Goal: Information Seeking & Learning: Check status

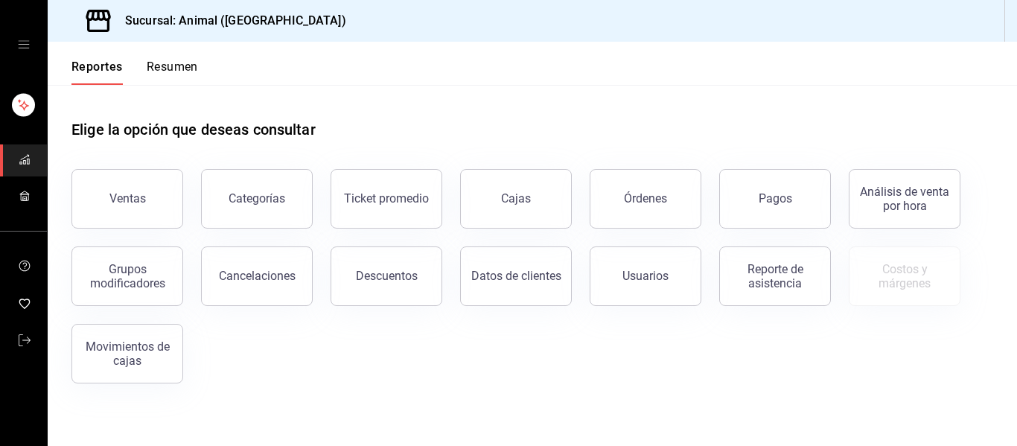
drag, startPoint x: 169, startPoint y: 196, endPoint x: 198, endPoint y: 203, distance: 29.8
click at [185, 201] on div "Ventas Categorías Ticket promedio Cajas Órdenes Pagos Análisis de venta por hor…" at bounding box center [523, 267] width 939 height 232
click at [181, 199] on div "Ventas" at bounding box center [118, 189] width 129 height 77
drag, startPoint x: 156, startPoint y: 214, endPoint x: 167, endPoint y: 216, distance: 10.7
click at [158, 214] on button "Ventas" at bounding box center [127, 199] width 112 height 60
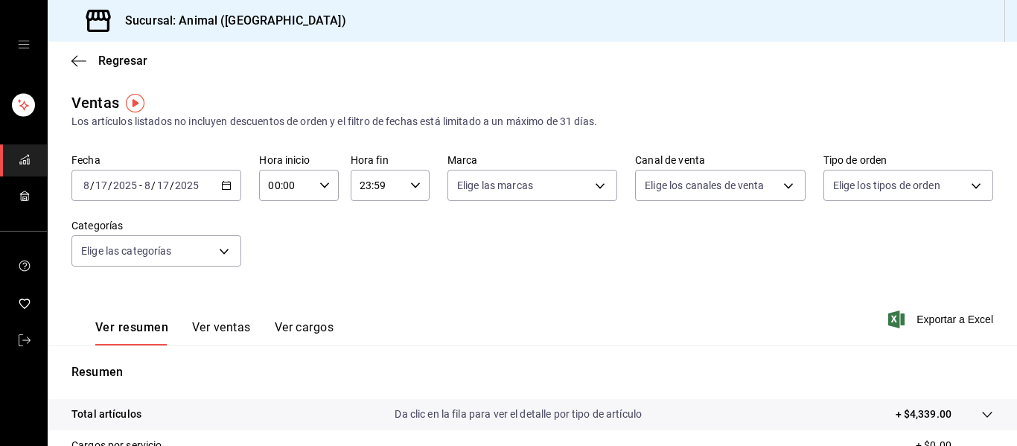
click at [227, 188] on icon "button" at bounding box center [226, 185] width 10 height 10
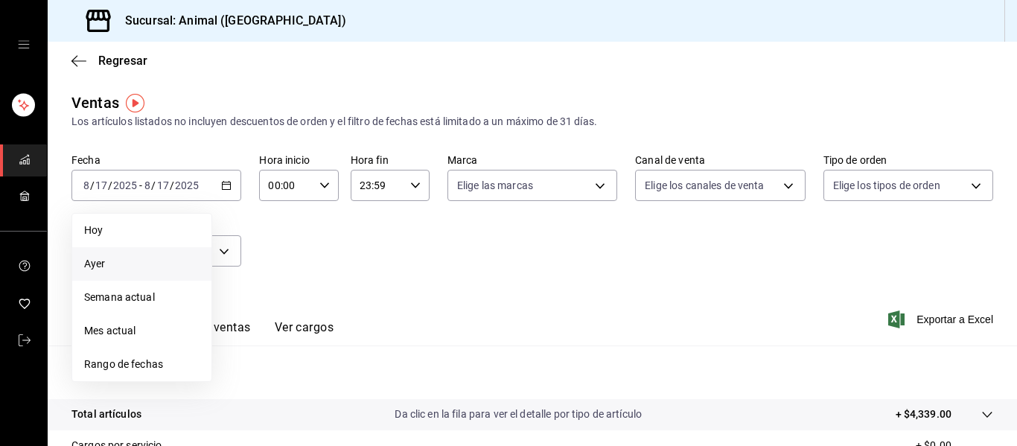
click at [148, 266] on span "Ayer" at bounding box center [141, 264] width 115 height 16
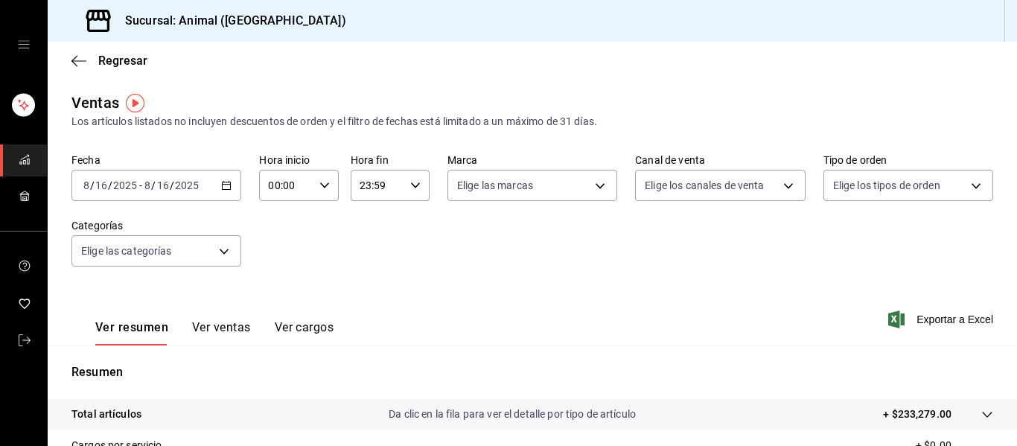
click at [324, 190] on icon "button" at bounding box center [324, 185] width 10 height 10
click at [272, 266] on button "01" at bounding box center [276, 259] width 33 height 30
type input "01:00"
click at [408, 183] on div at bounding box center [508, 223] width 1017 height 446
click at [407, 194] on div "23:59 Hora fin" at bounding box center [390, 185] width 79 height 31
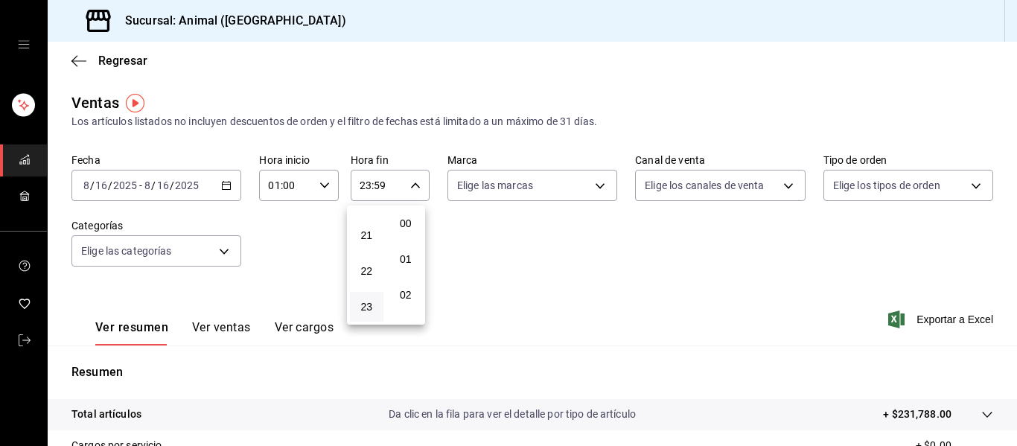
scroll to position [2024, 0]
click at [367, 237] on span "21" at bounding box center [367, 235] width 16 height 12
type input "21:59"
click at [365, 260] on span "01" at bounding box center [367, 259] width 16 height 12
type input "01:59"
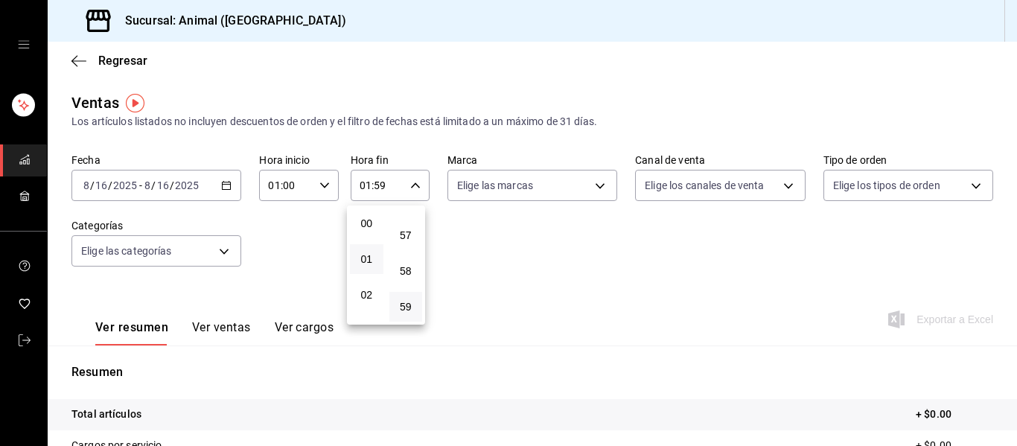
click at [593, 186] on div at bounding box center [508, 223] width 1017 height 446
click at [593, 186] on body "Sucursal: Animal ([GEOGRAPHIC_DATA]) Regresar Ventas Los artículos listados no …" at bounding box center [508, 223] width 1017 height 446
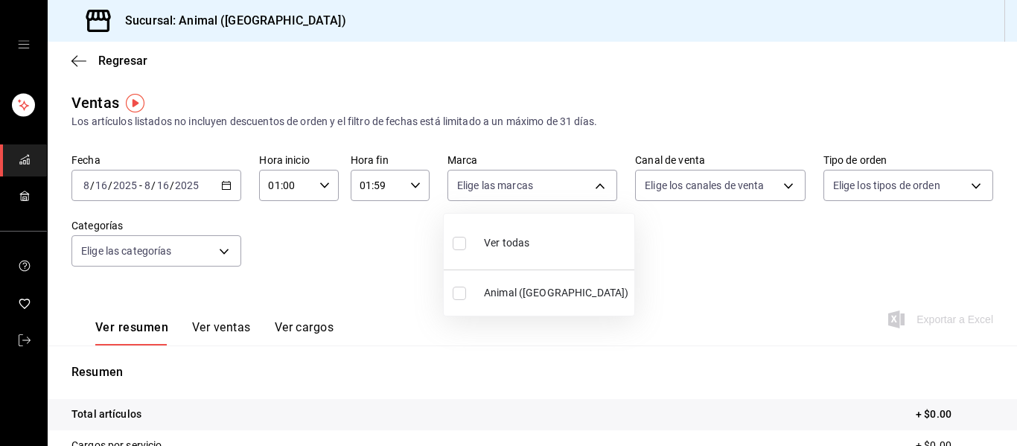
click at [460, 245] on input "checkbox" at bounding box center [458, 243] width 13 height 13
checkbox input "true"
type input "96838179-8fbb-4073-aae3-1789726318c8"
checkbox input "true"
click at [777, 188] on div at bounding box center [508, 223] width 1017 height 446
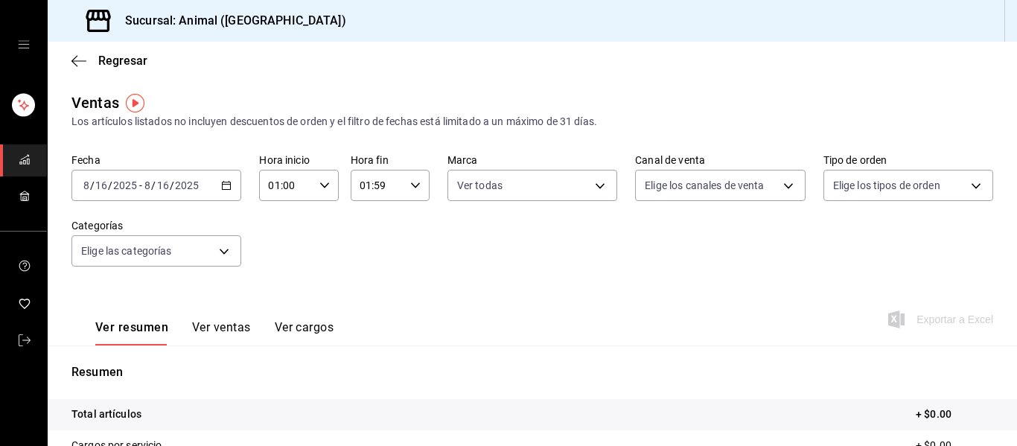
click at [777, 188] on body "Sucursal: Animal ([GEOGRAPHIC_DATA]) Regresar Ventas Los artículos listados no …" at bounding box center [508, 223] width 1017 height 446
click at [648, 240] on input "checkbox" at bounding box center [644, 238] width 13 height 13
checkbox input "true"
type input "PARROT,UBER_EATS,RAPPI,DIDI_FOOD,ONLINE"
checkbox input "true"
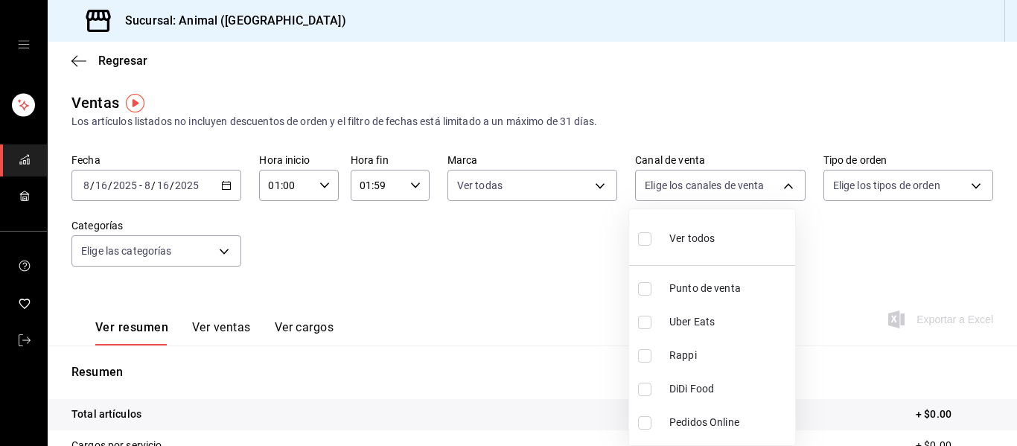
checkbox input "true"
click at [961, 182] on div at bounding box center [508, 223] width 1017 height 446
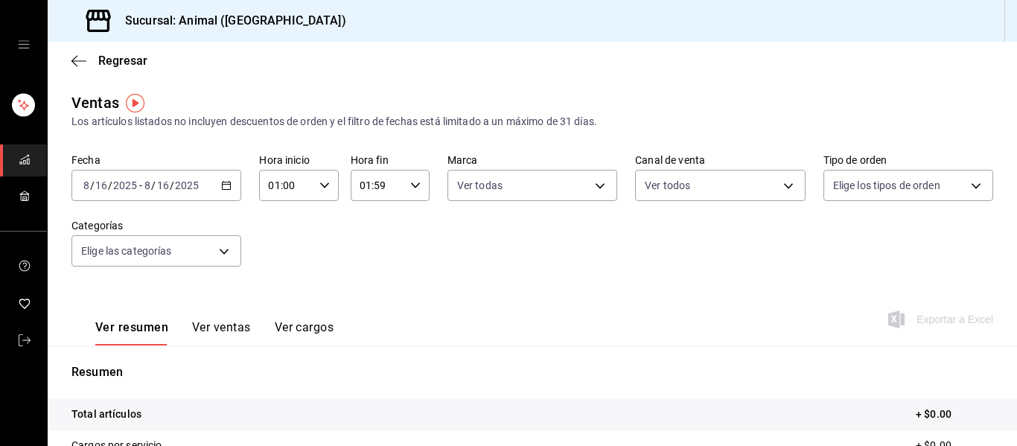
click at [961, 182] on body "Sucursal: Animal ([GEOGRAPHIC_DATA]) Regresar Ventas Los artículos listados no …" at bounding box center [508, 223] width 1017 height 446
click at [825, 237] on li "Ver todos" at bounding box center [898, 242] width 166 height 44
type input "89cc3392-1a89-49ed-91c4-e66ea58282e1,025cf6ae-25b7-4698-bb98-3d77af74a196,EXTER…"
checkbox input "true"
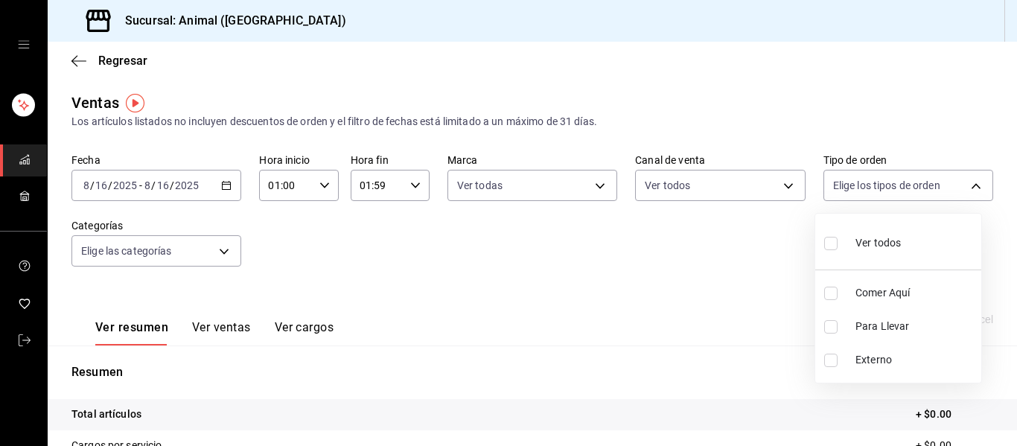
checkbox input "true"
click at [228, 259] on div at bounding box center [508, 223] width 1017 height 446
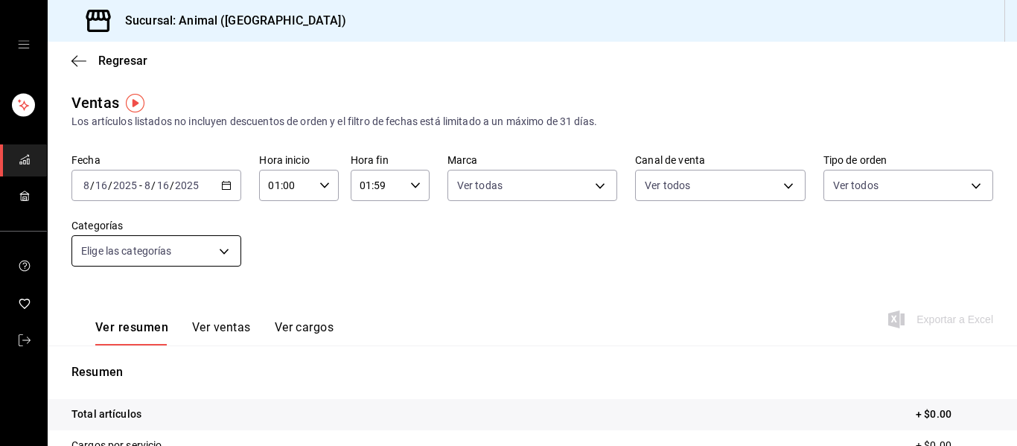
click at [228, 257] on body "Sucursal: Animal ([GEOGRAPHIC_DATA]) Regresar Ventas Los artículos listados no …" at bounding box center [508, 223] width 1017 height 446
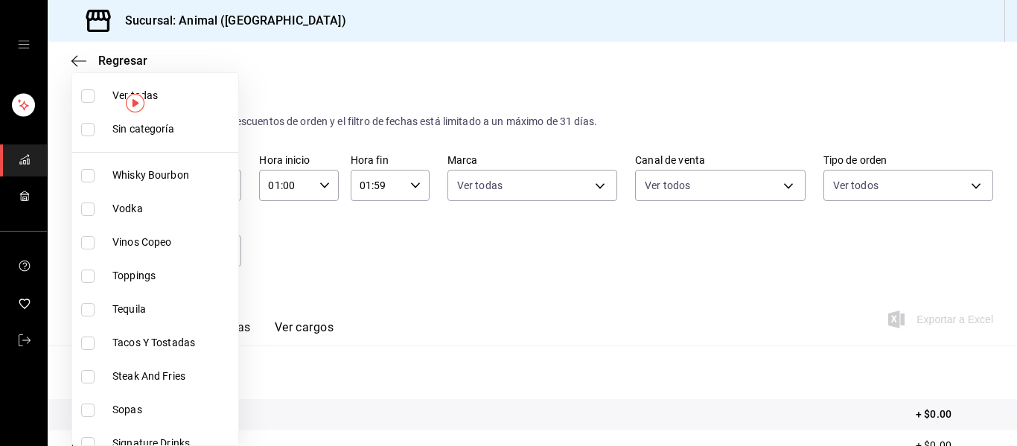
click at [100, 101] on li "Ver todas" at bounding box center [155, 95] width 166 height 33
type input "696422f3-042f-4992-a796-20cec1d2addd,ab2f2cdd-2d2d-455a-bd59-969ed93fbee5,5744a…"
checkbox input "true"
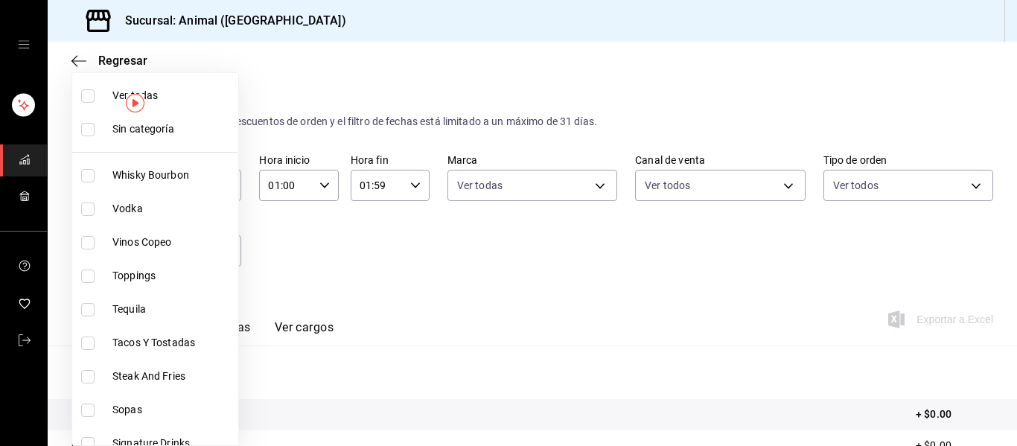
checkbox input "true"
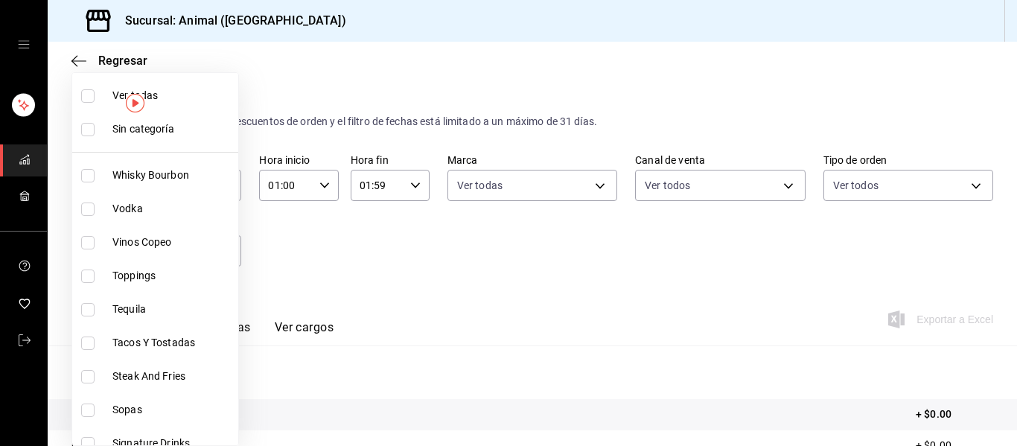
checkbox input "true"
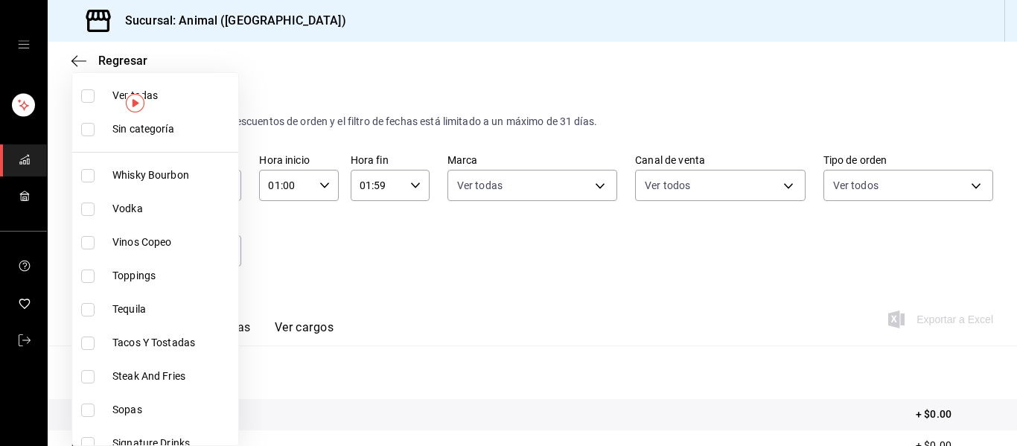
checkbox input "true"
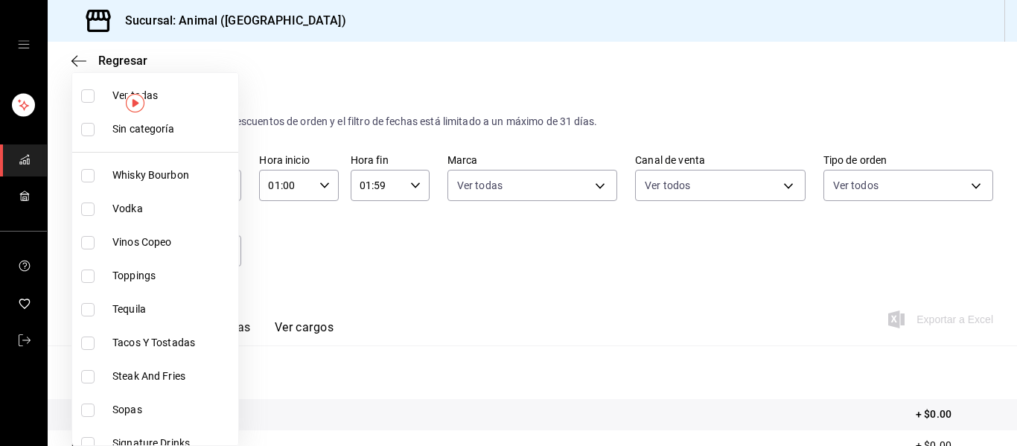
checkbox input "true"
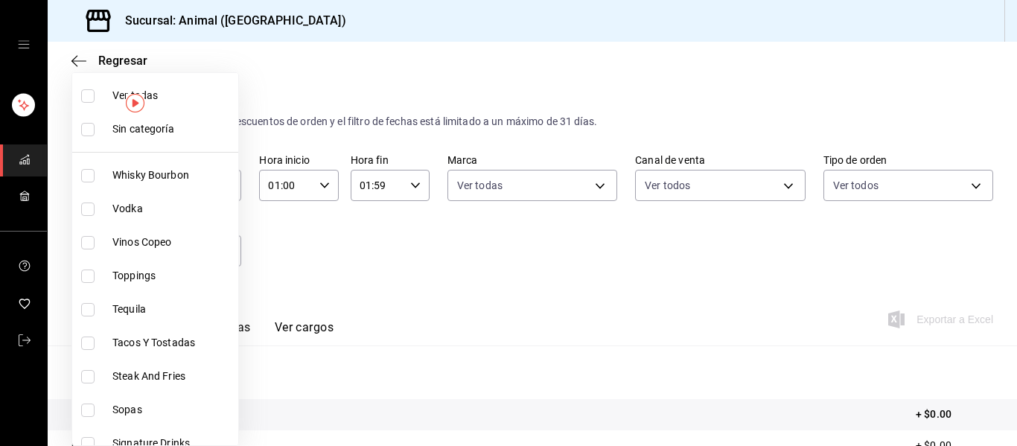
checkbox input "true"
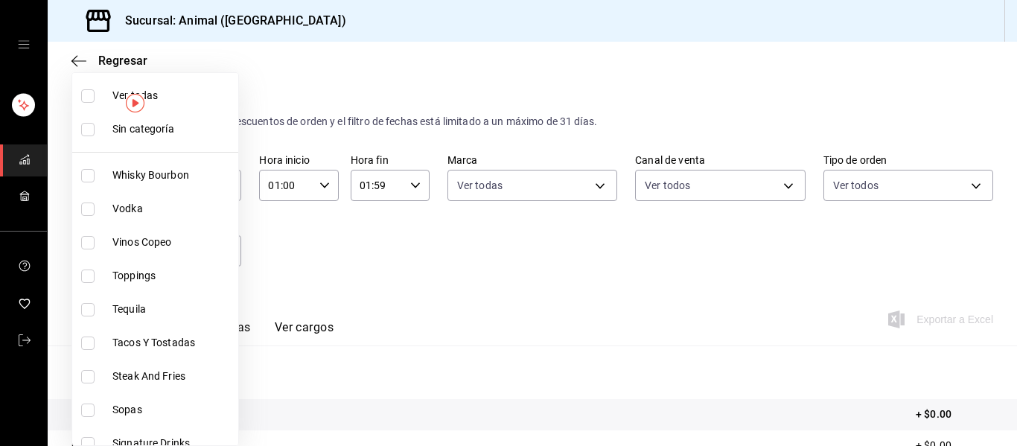
checkbox input "true"
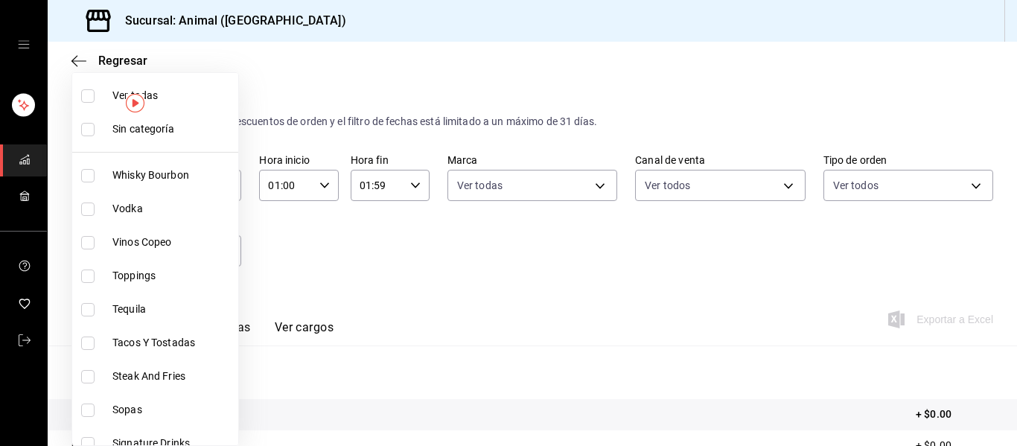
checkbox input "true"
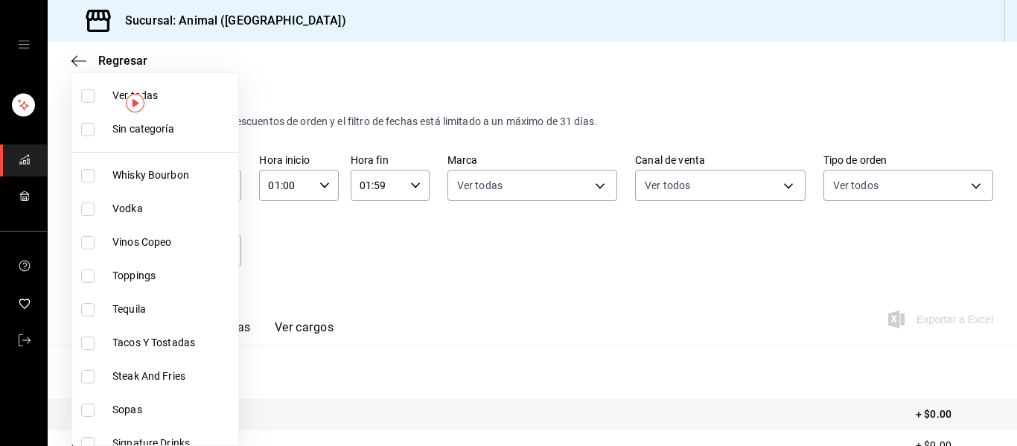
checkbox input "true"
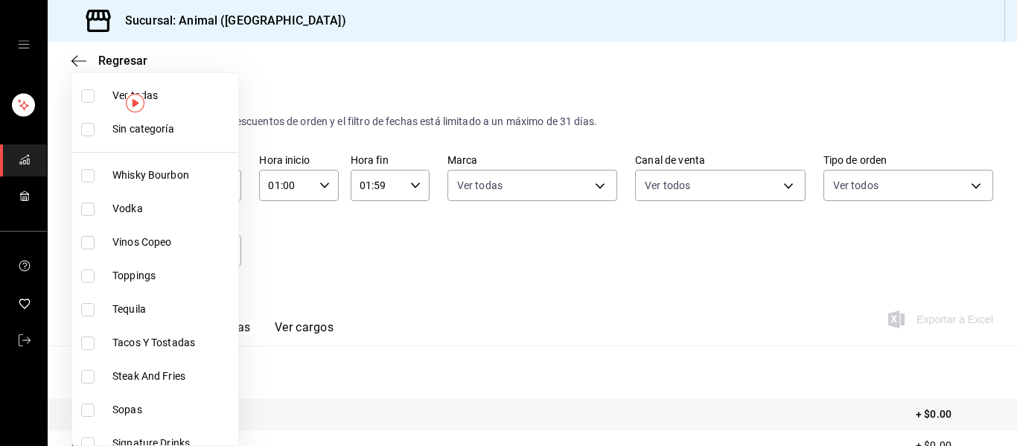
checkbox input "true"
click at [405, 310] on div at bounding box center [508, 223] width 1017 height 446
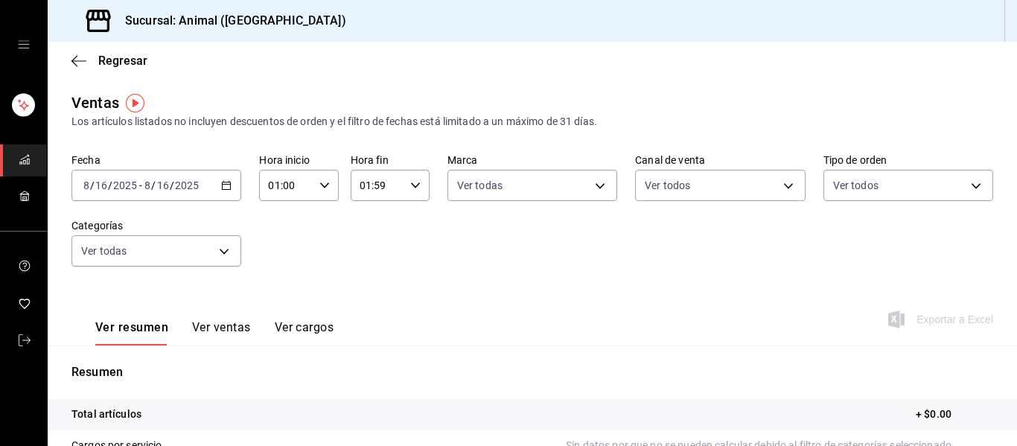
click at [240, 320] on div "Ver resumen Ver ventas Ver cargos" at bounding box center [202, 323] width 262 height 43
click at [246, 335] on button "Ver ventas" at bounding box center [221, 332] width 59 height 25
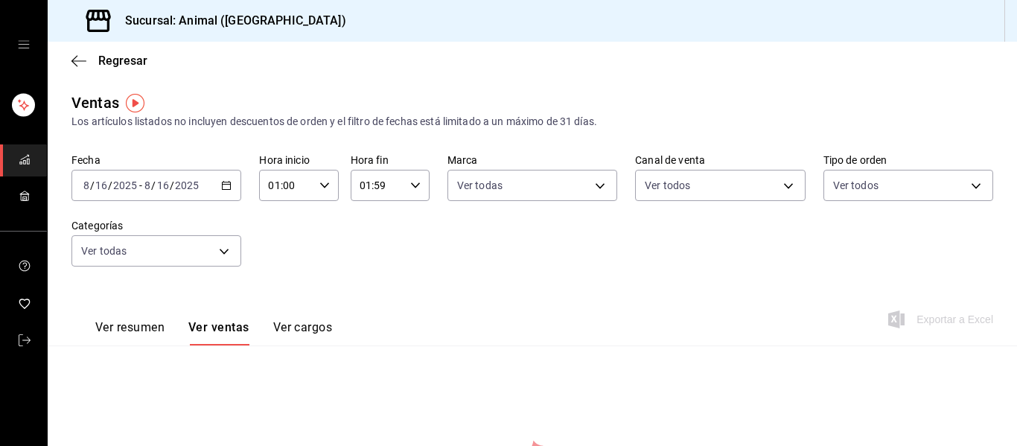
click at [435, 390] on div "Ventas Los artículos listados no incluyen descuentos de orden y el filtro de fe…" at bounding box center [532, 348] width 969 height 513
click at [226, 185] on icon "button" at bounding box center [226, 185] width 10 height 10
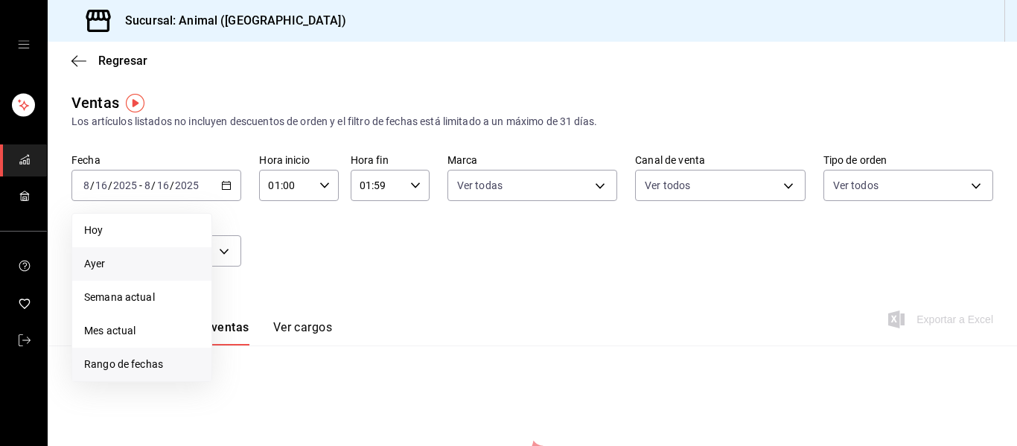
click at [151, 360] on span "Rango de fechas" at bounding box center [141, 364] width 115 height 16
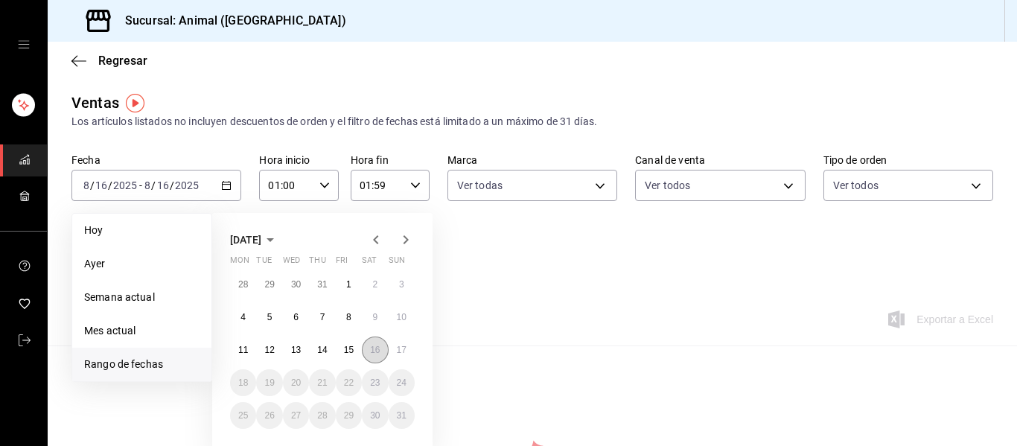
click at [370, 348] on abbr "16" at bounding box center [375, 350] width 10 height 10
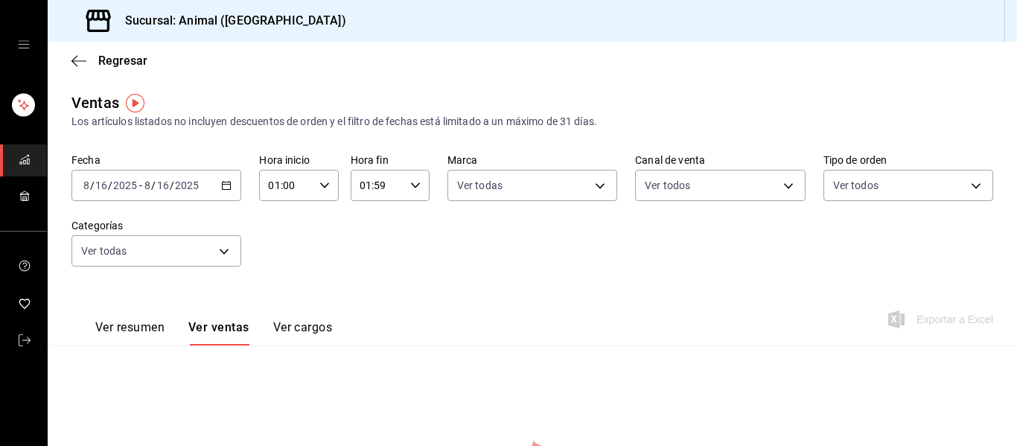
click at [508, 354] on div "Ventas Los artículos listados no incluyen descuentos de orden y el filtro de fe…" at bounding box center [532, 348] width 969 height 513
click at [231, 331] on button "Ver ventas" at bounding box center [218, 332] width 61 height 25
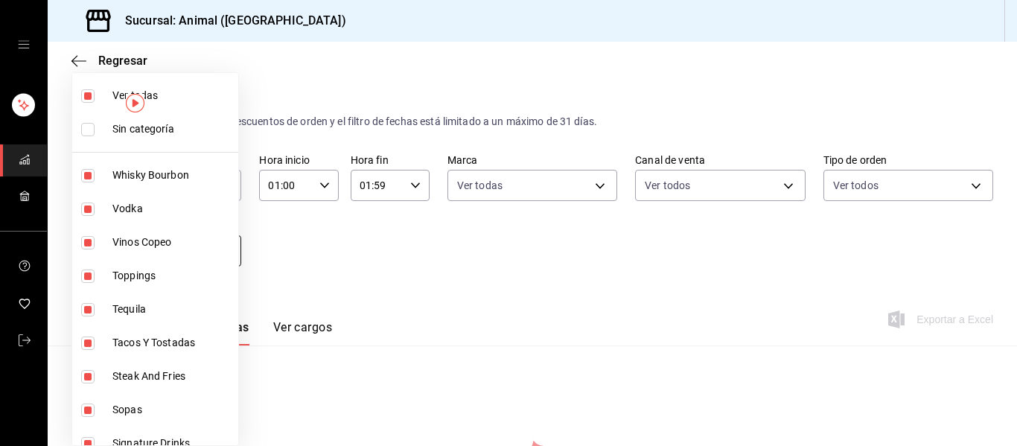
click at [228, 249] on body "Sucursal: Animal ([GEOGRAPHIC_DATA]) Regresar Ventas Los artículos listados no …" at bounding box center [508, 223] width 1017 height 446
click at [356, 282] on div at bounding box center [508, 223] width 1017 height 446
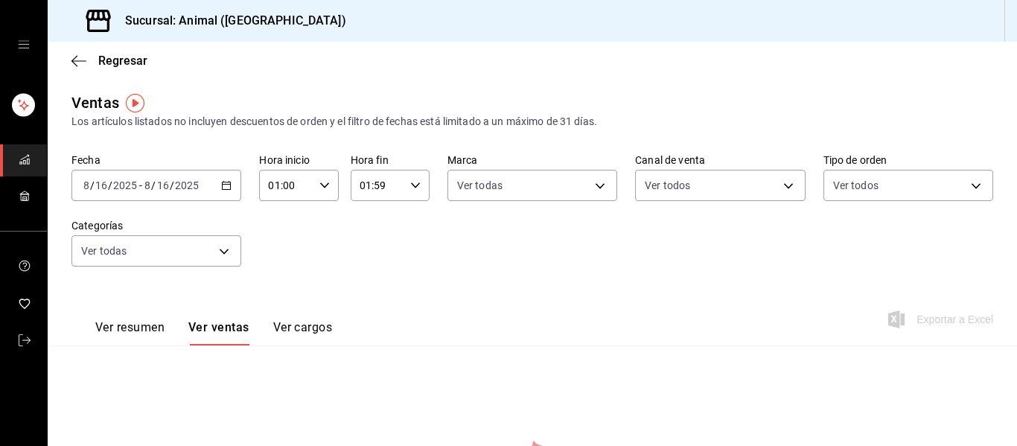
click at [319, 190] on icon "button" at bounding box center [324, 185] width 10 height 10
click at [221, 187] on div at bounding box center [508, 223] width 1017 height 446
click at [221, 187] on icon "button" at bounding box center [226, 185] width 10 height 10
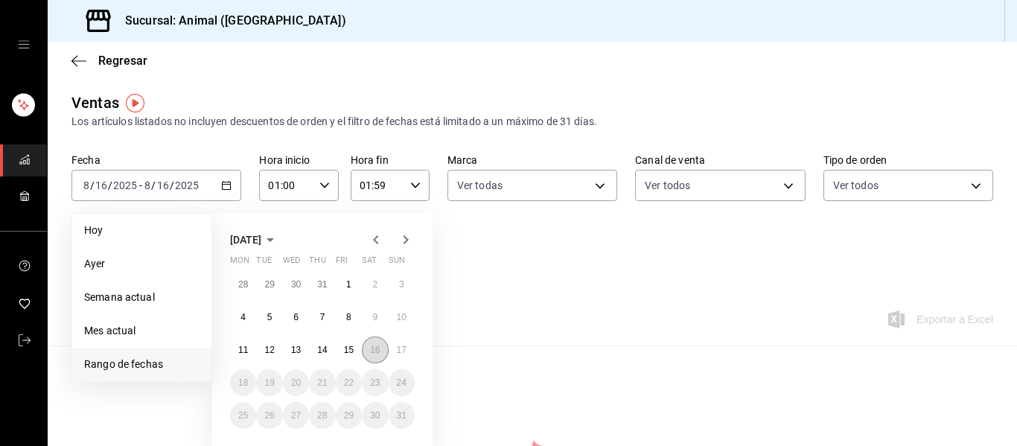
click at [367, 344] on button "16" at bounding box center [375, 349] width 26 height 27
click at [393, 343] on button "17" at bounding box center [401, 349] width 26 height 27
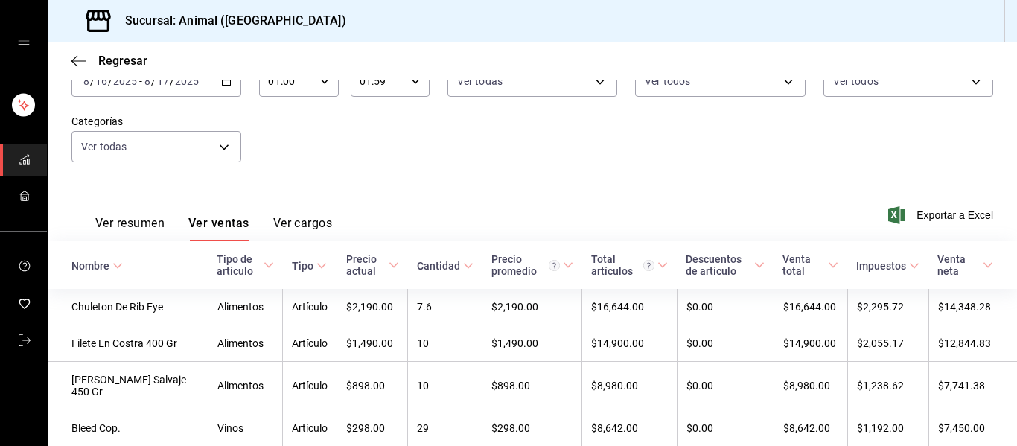
scroll to position [6226, 0]
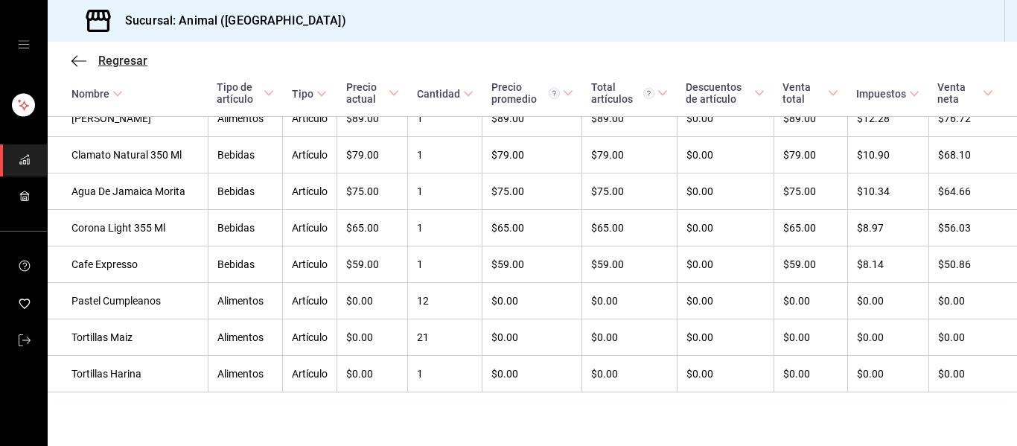
click at [77, 63] on icon "button" at bounding box center [78, 60] width 15 height 13
